Goal: Information Seeking & Learning: Check status

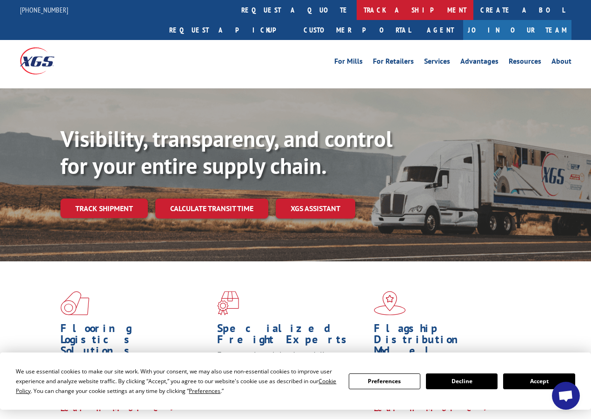
click at [356, 8] on link "track a shipment" at bounding box center [414, 10] width 117 height 20
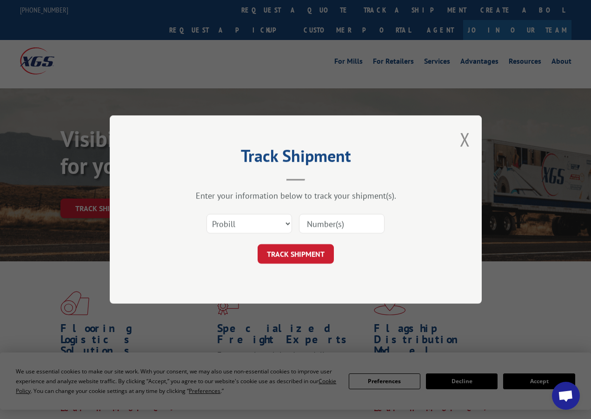
click at [318, 224] on input at bounding box center [341, 224] width 85 height 20
paste input "483403194482"
type input "483403194482"
click at [312, 249] on button "TRACK SHIPMENT" at bounding box center [295, 254] width 76 height 20
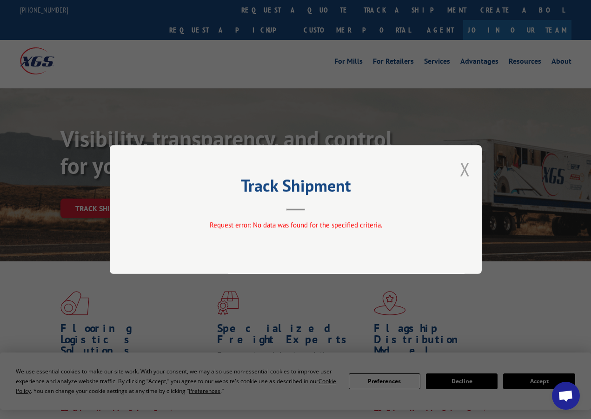
click at [463, 173] on button "Close modal" at bounding box center [465, 169] width 10 height 25
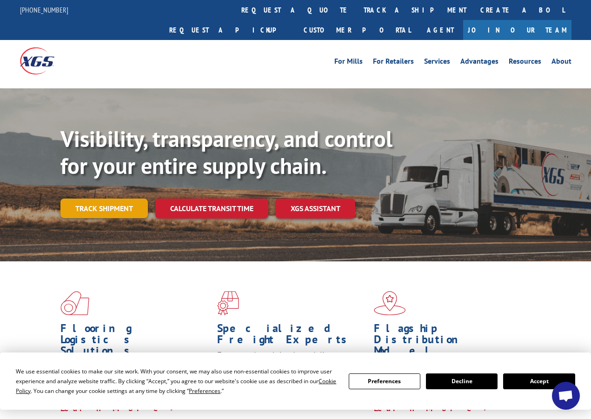
click at [126, 198] on link "Track shipment" at bounding box center [103, 208] width 87 height 20
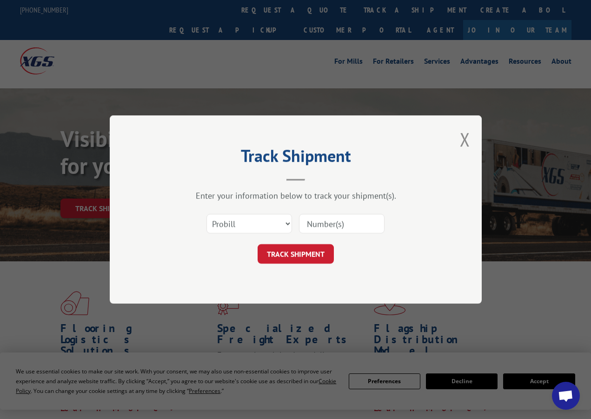
click at [306, 220] on input at bounding box center [341, 224] width 85 height 20
click at [276, 224] on select "Select category... Probill BOL PO" at bounding box center [248, 224] width 85 height 20
click at [206, 214] on select "Select category... Probill BOL PO" at bounding box center [248, 224] width 85 height 20
click at [315, 224] on input at bounding box center [341, 224] width 85 height 20
paste input "483403194482"
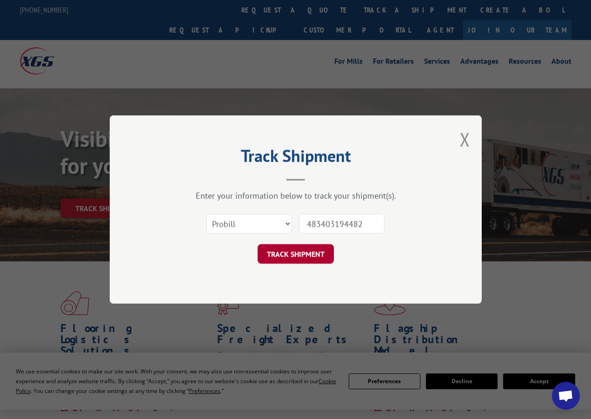
type input "483403194482"
click at [309, 259] on button "TRACK SHIPMENT" at bounding box center [295, 254] width 76 height 20
